Goal: Use online tool/utility: Utilize a website feature to perform a specific function

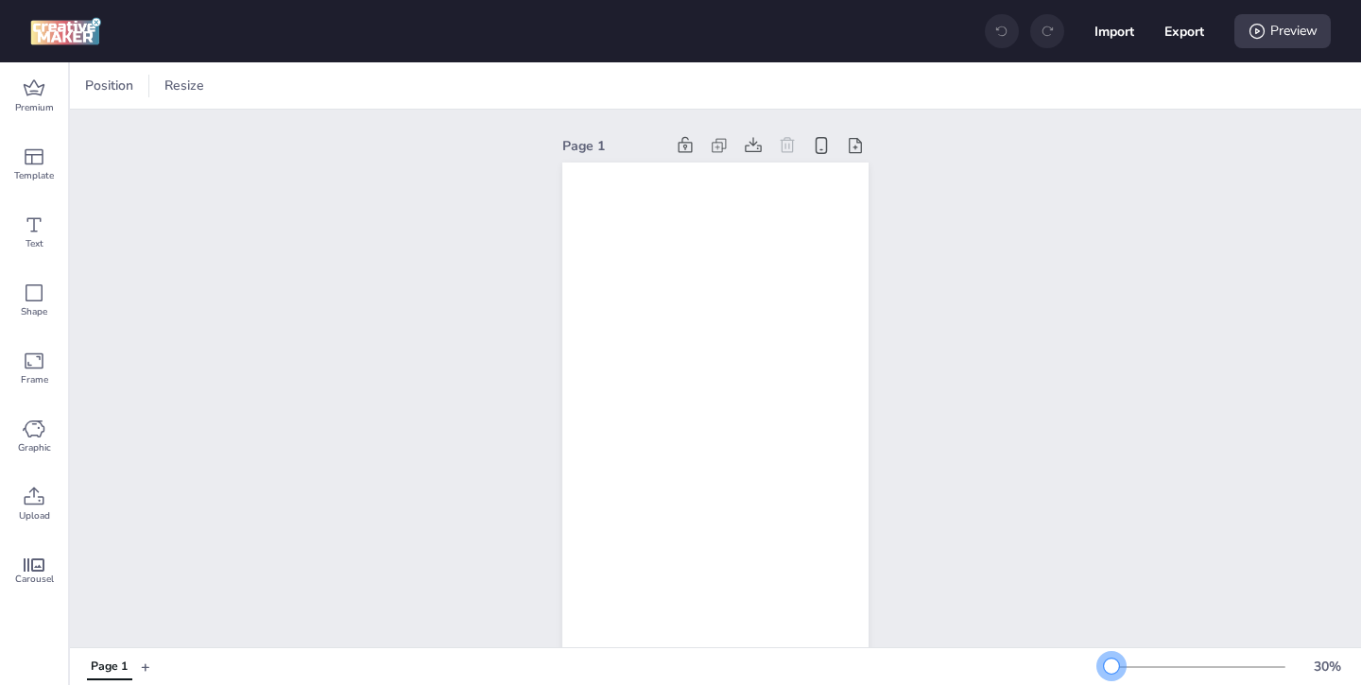
drag, startPoint x: 1138, startPoint y: 667, endPoint x: 1111, endPoint y: 671, distance: 26.7
click at [1111, 671] on div at bounding box center [1111, 666] width 15 height 15
click at [23, 102] on span "Premium" at bounding box center [34, 107] width 39 height 15
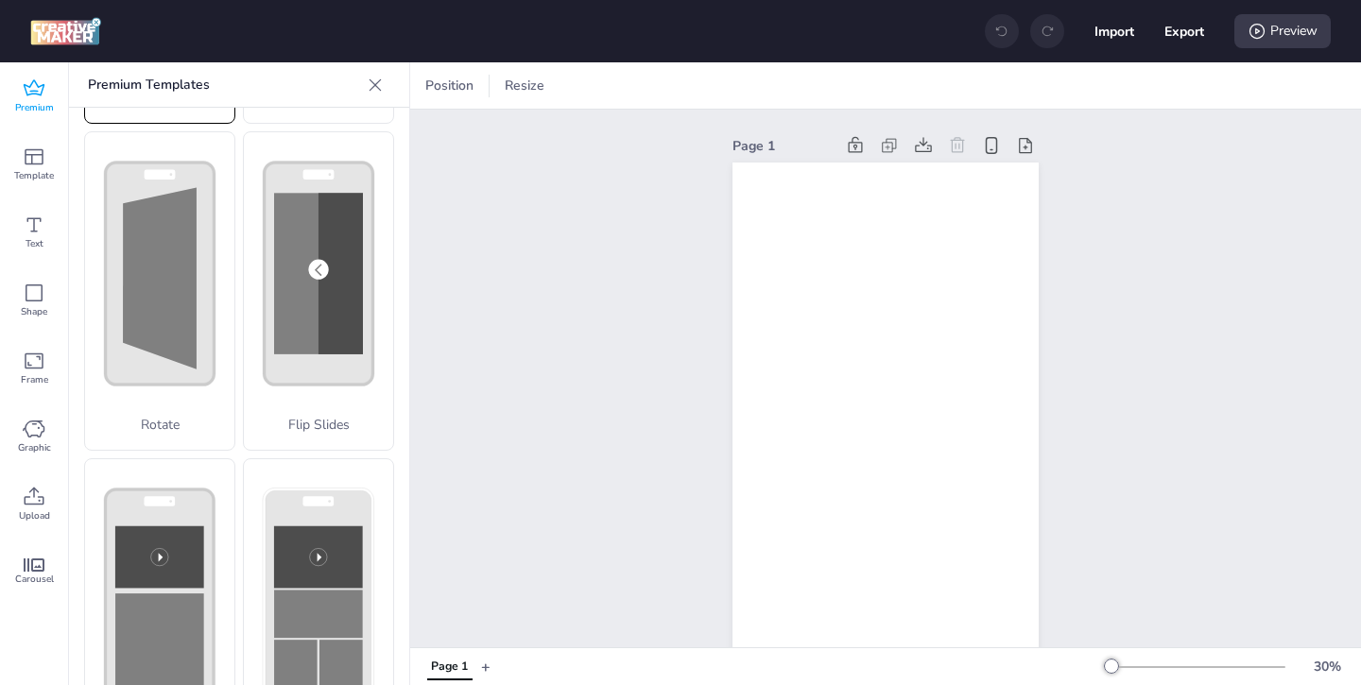
scroll to position [472, 0]
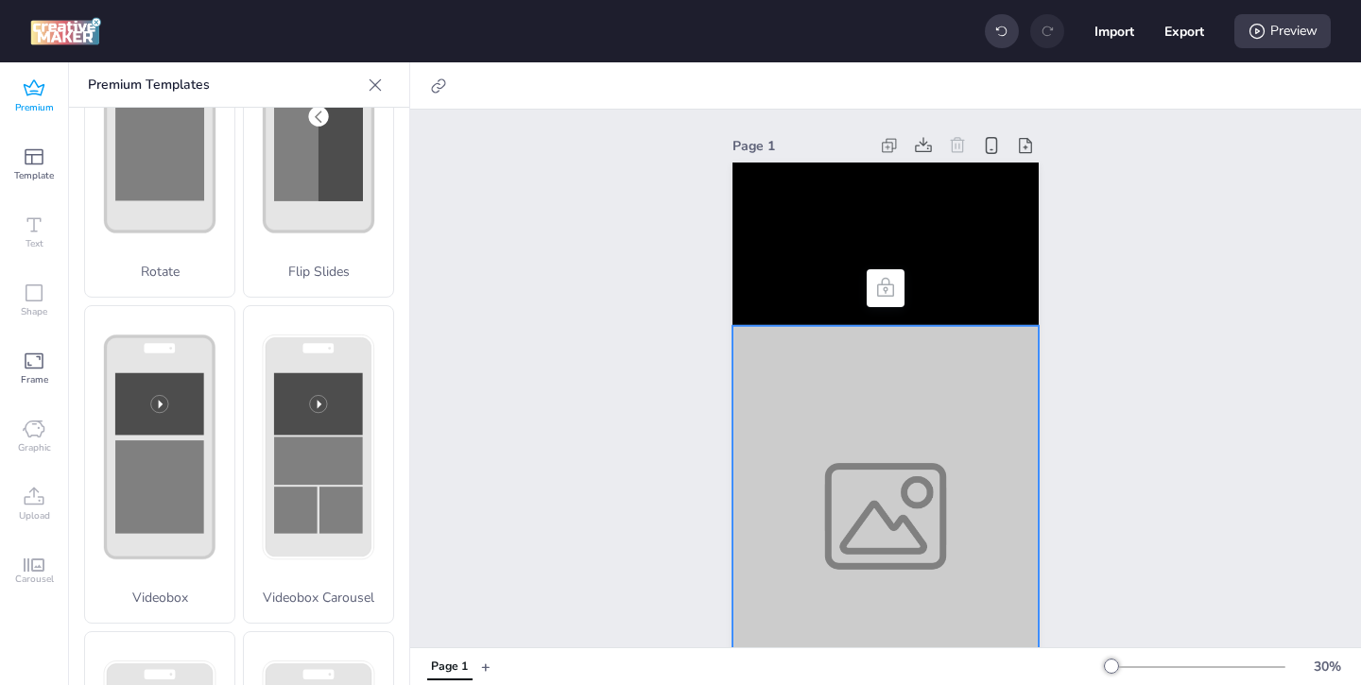
click at [812, 504] on div at bounding box center [885, 516] width 306 height 381
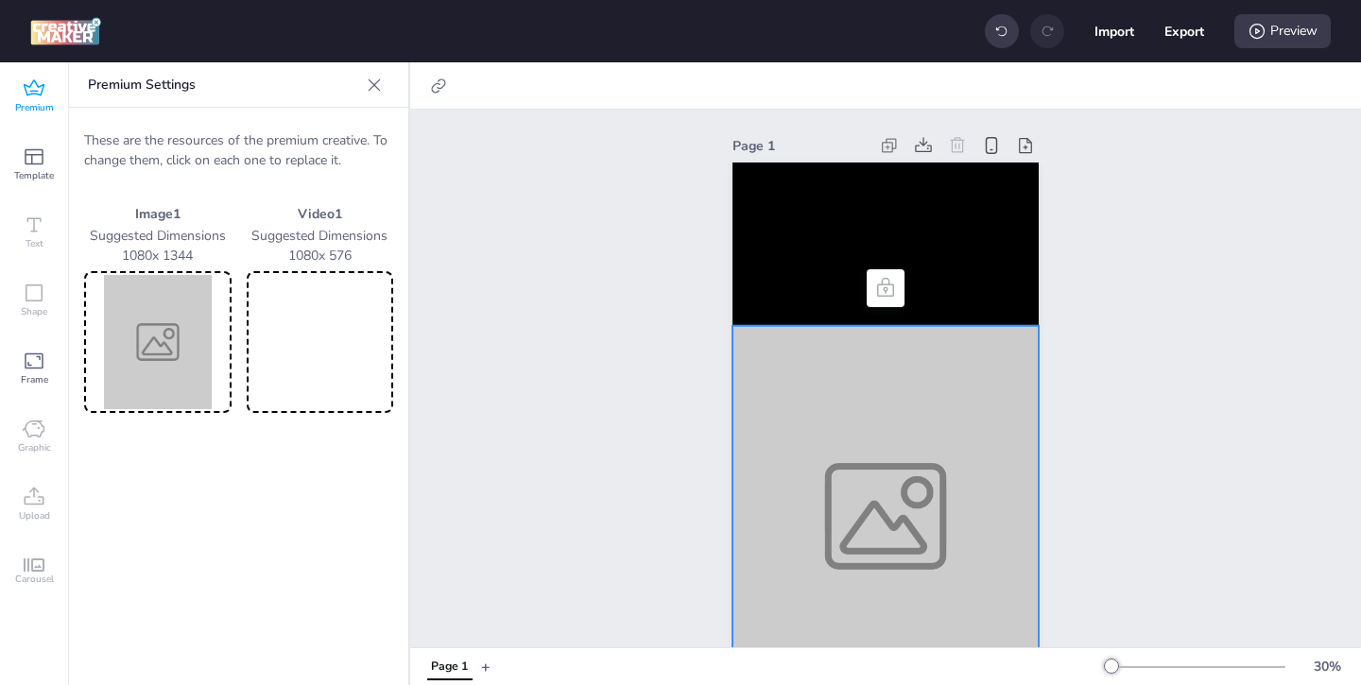
click at [157, 353] on img at bounding box center [158, 342] width 140 height 134
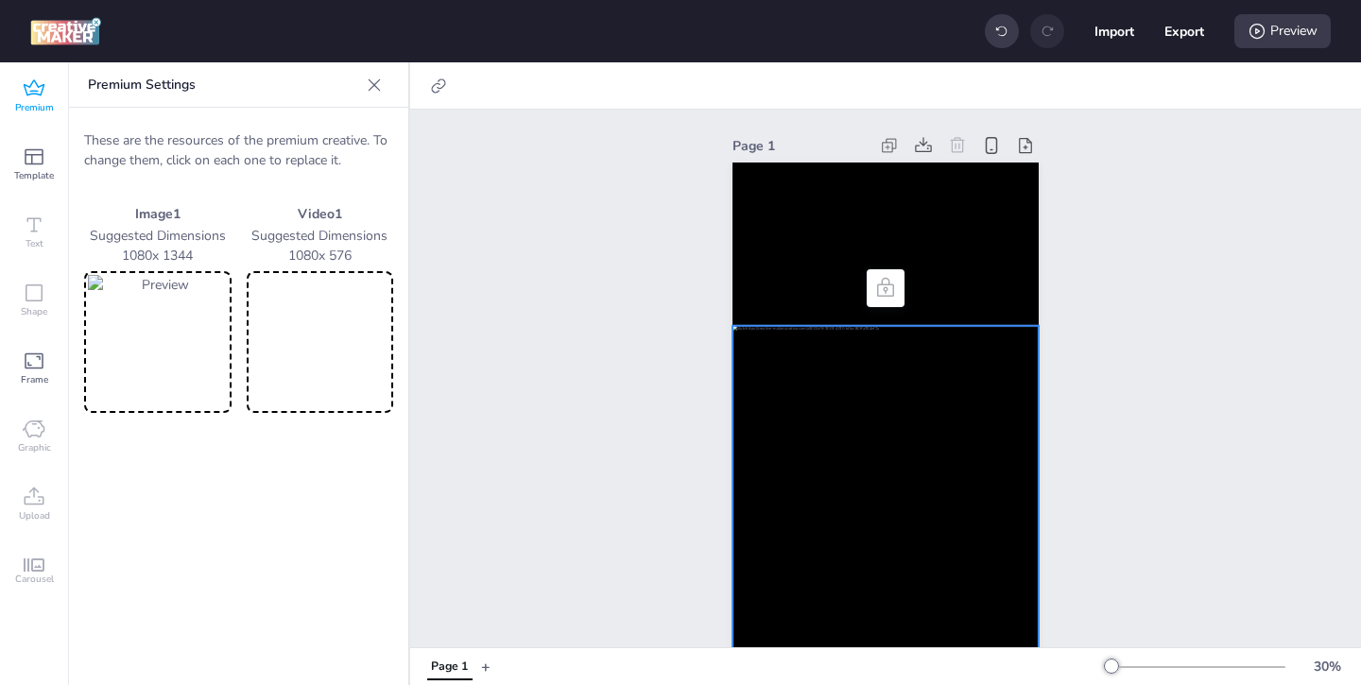
click at [352, 379] on video at bounding box center [320, 342] width 140 height 134
click at [814, 241] on video at bounding box center [885, 244] width 306 height 163
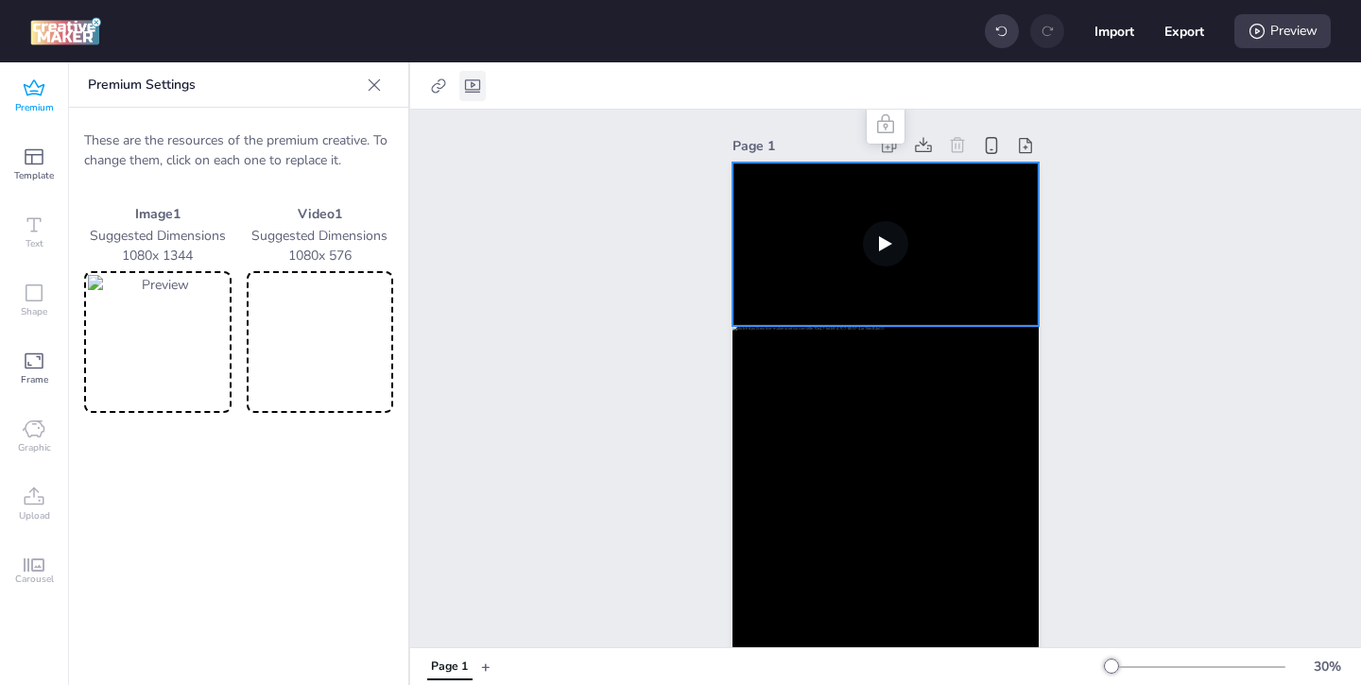
click at [471, 90] on icon at bounding box center [472, 86] width 19 height 19
select select "contain"
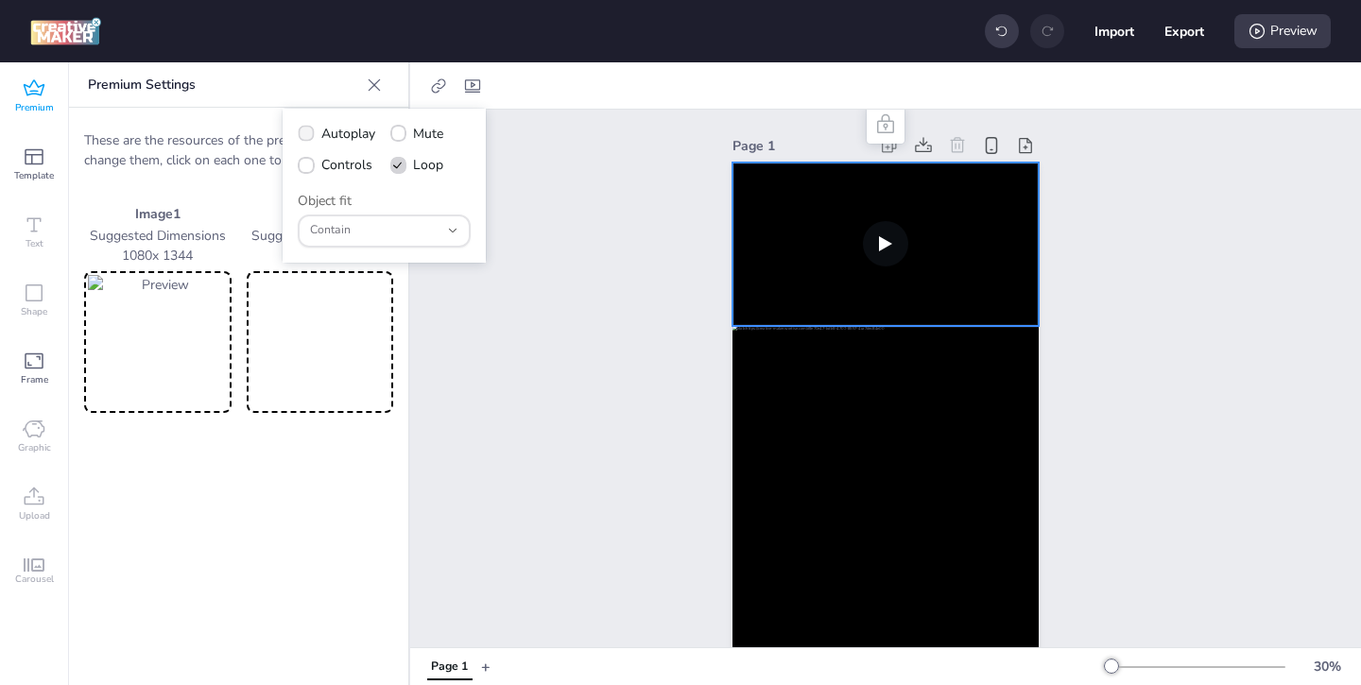
click at [311, 134] on icon at bounding box center [306, 133] width 12 height 9
click at [309, 135] on input "Autoplay" at bounding box center [303, 141] width 12 height 12
checkbox input "true"
click at [310, 166] on icon at bounding box center [306, 166] width 13 height 10
click at [309, 166] on input "Controls" at bounding box center [303, 172] width 12 height 12
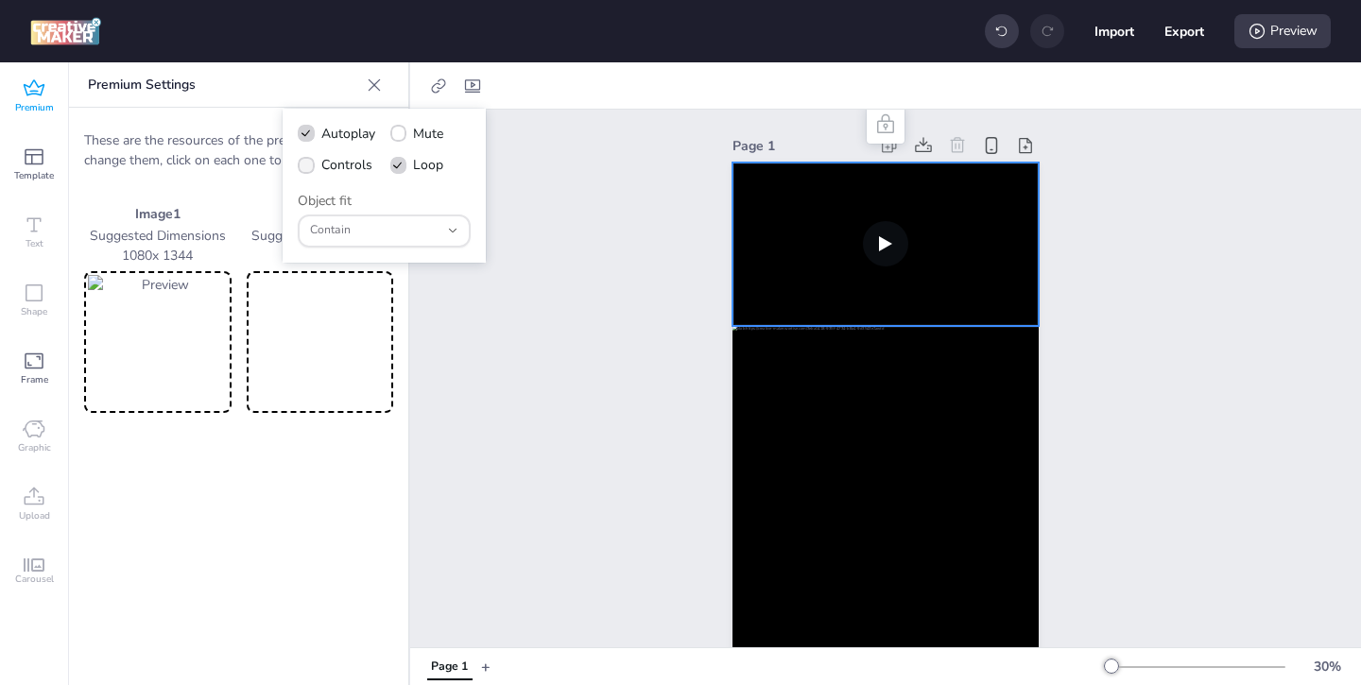
checkbox input "true"
click at [1274, 37] on div "Preview" at bounding box center [1282, 31] width 96 height 34
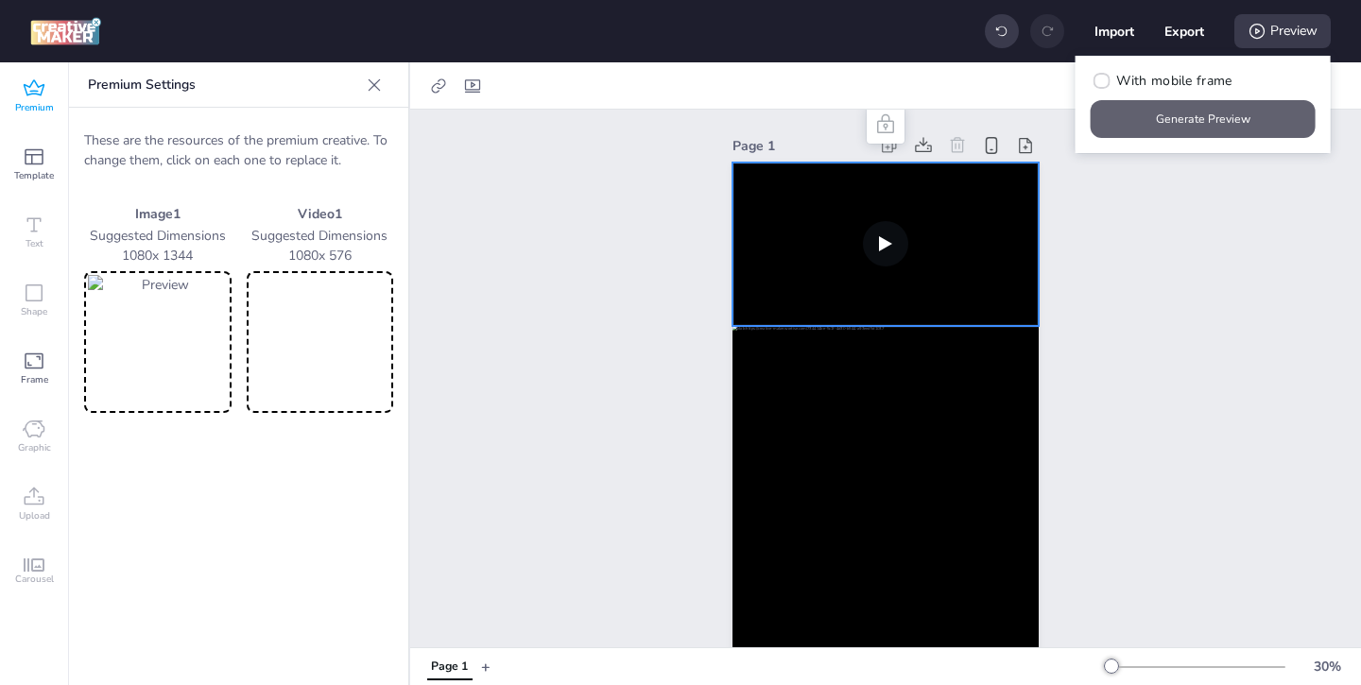
click at [1195, 126] on button "Generate Preview" at bounding box center [1202, 119] width 225 height 38
